Goal: Task Accomplishment & Management: Manage account settings

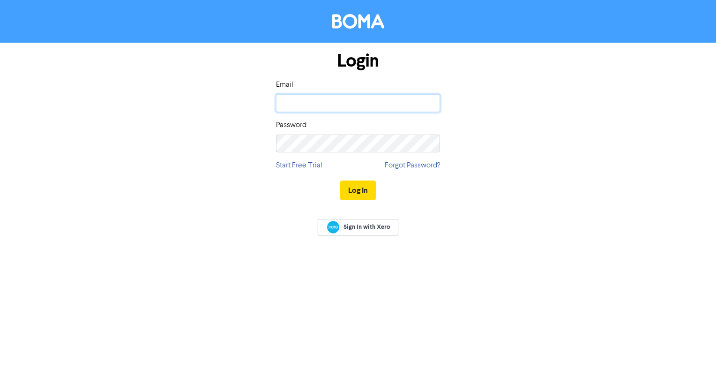
click at [334, 104] on input "email" at bounding box center [358, 103] width 164 height 18
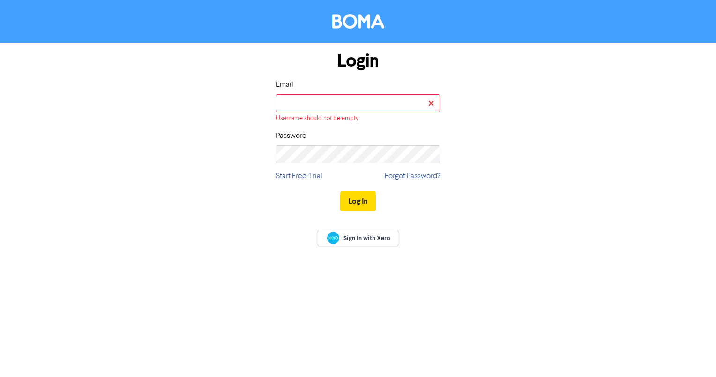
click at [226, 200] on div "Login Email Username should not be empty Password Start Free Trial Forgot Passw…" at bounding box center [358, 132] width 534 height 178
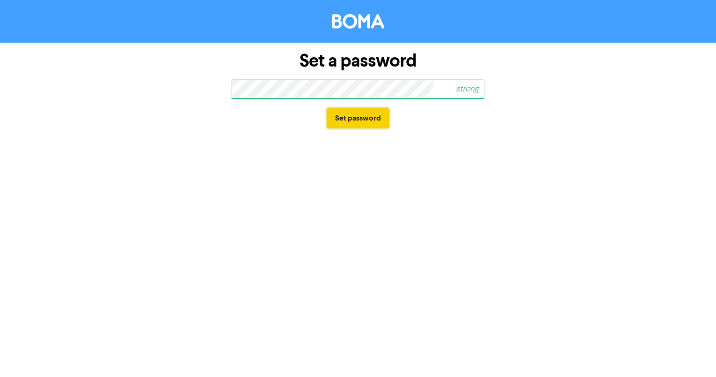
click at [339, 116] on button "Set password" at bounding box center [358, 118] width 62 height 20
